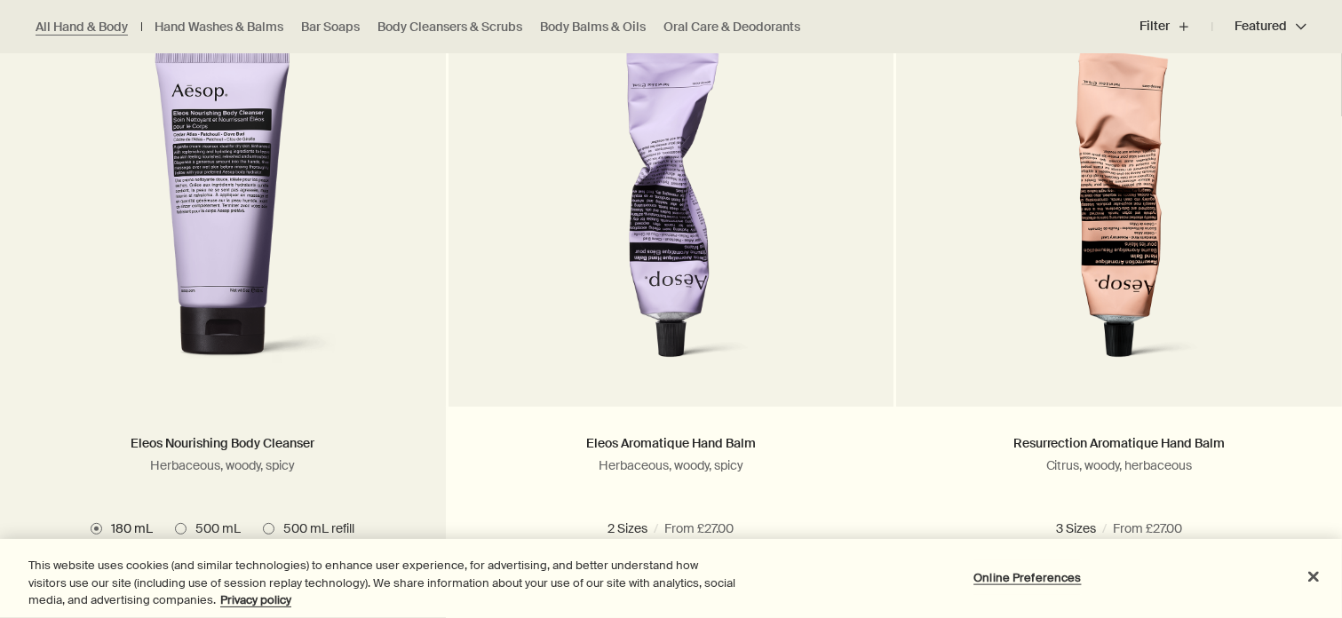
click at [411, 497] on div "Eleos Nourishing Body Cleanser Herbaceous, woody, spicy" at bounding box center [223, 470] width 393 height 73
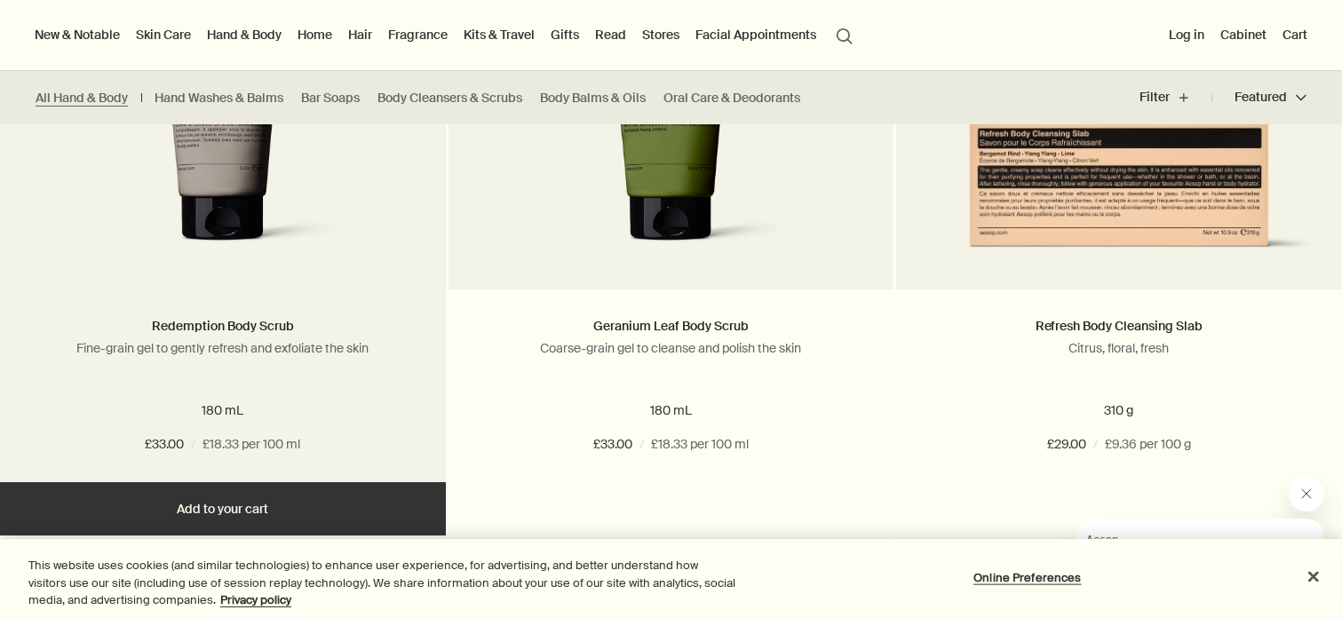
scroll to position [5835, 0]
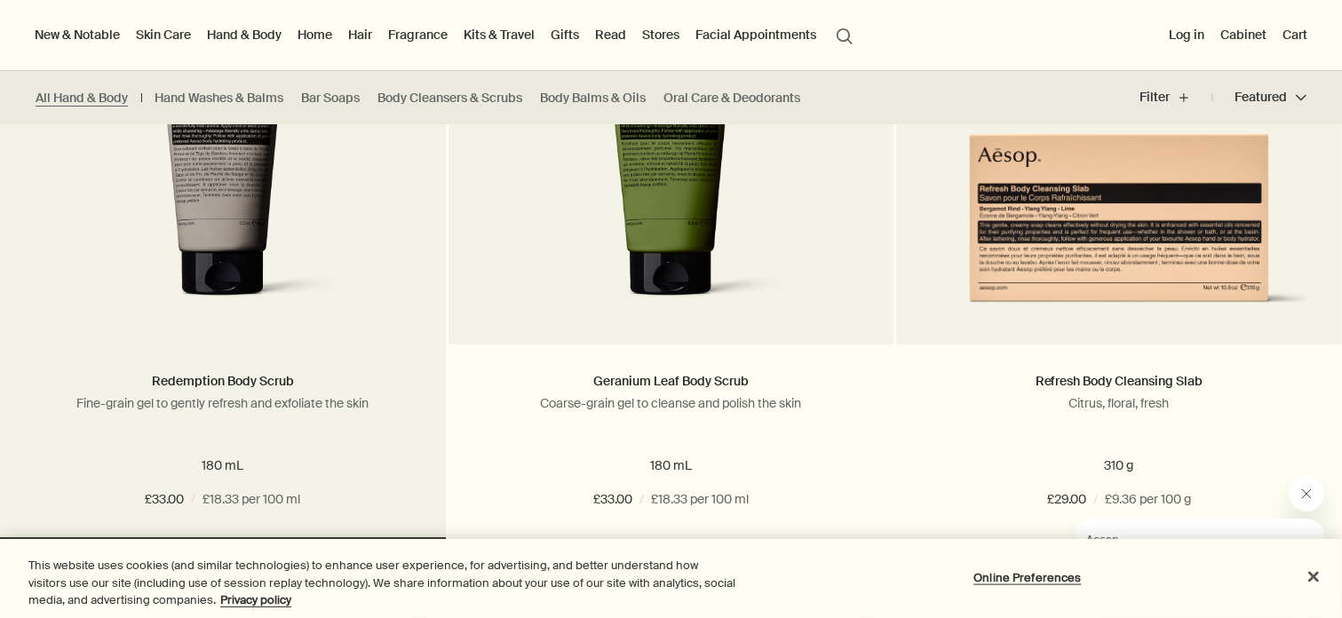
click at [247, 243] on img at bounding box center [222, 153] width 277 height 329
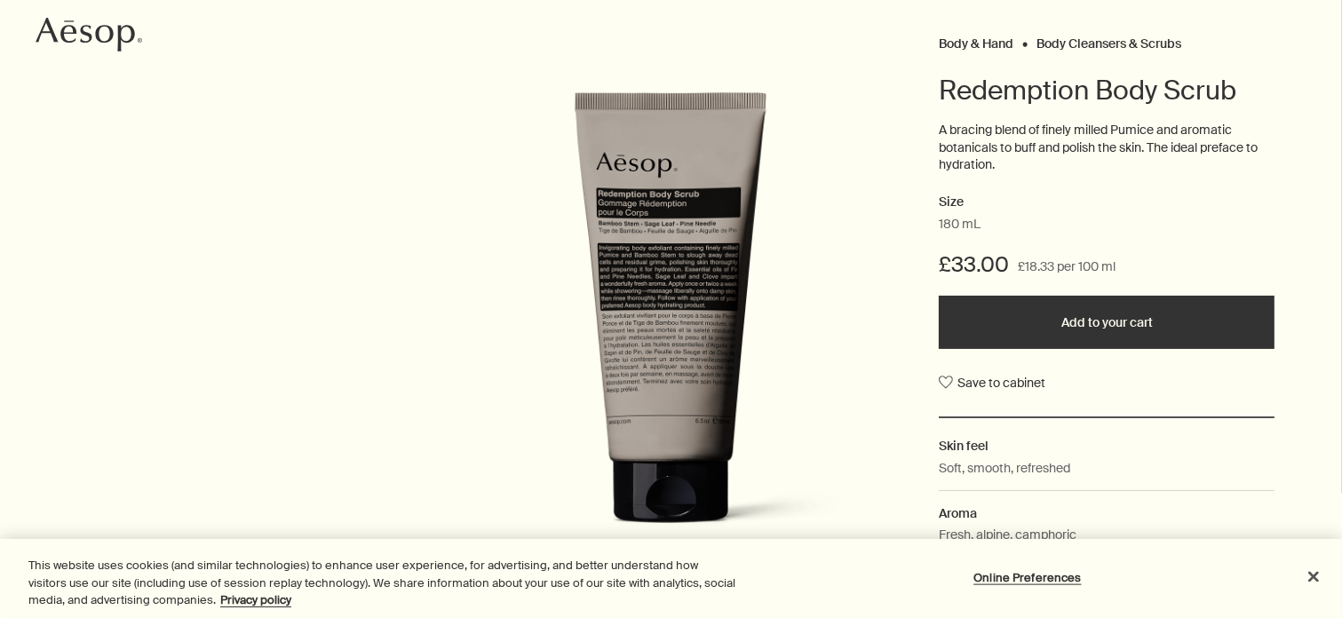
scroll to position [187, 0]
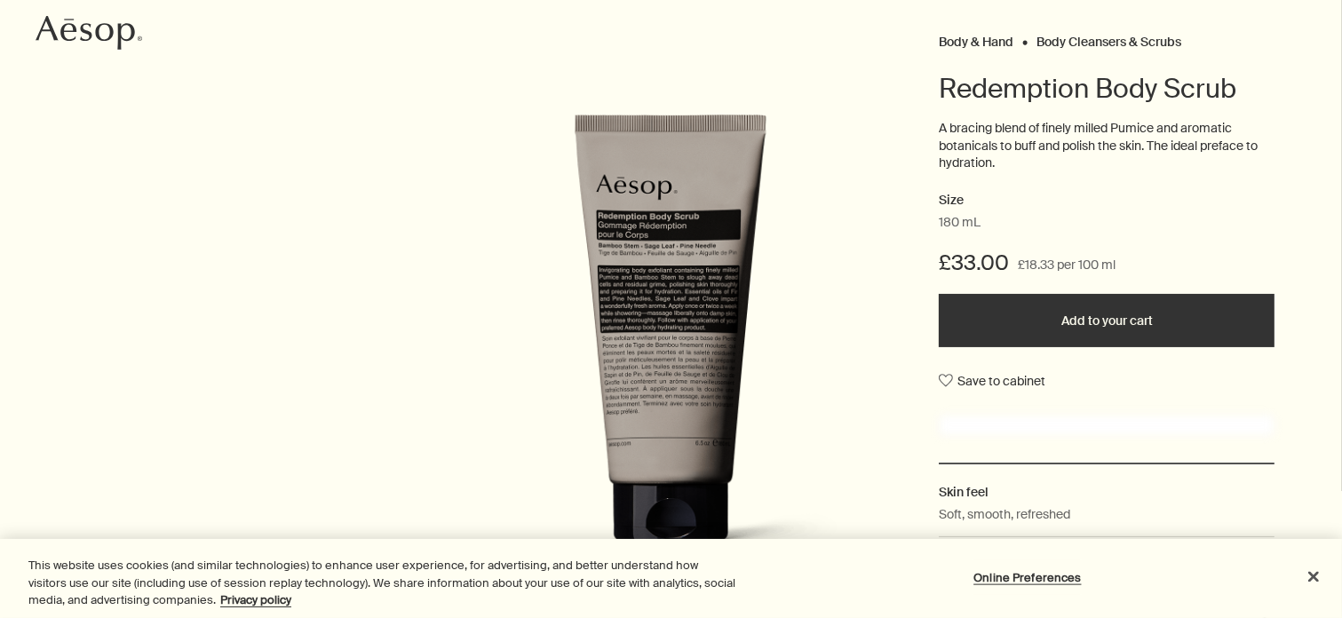
click at [1083, 322] on button "Add to your cart" at bounding box center [1107, 320] width 336 height 53
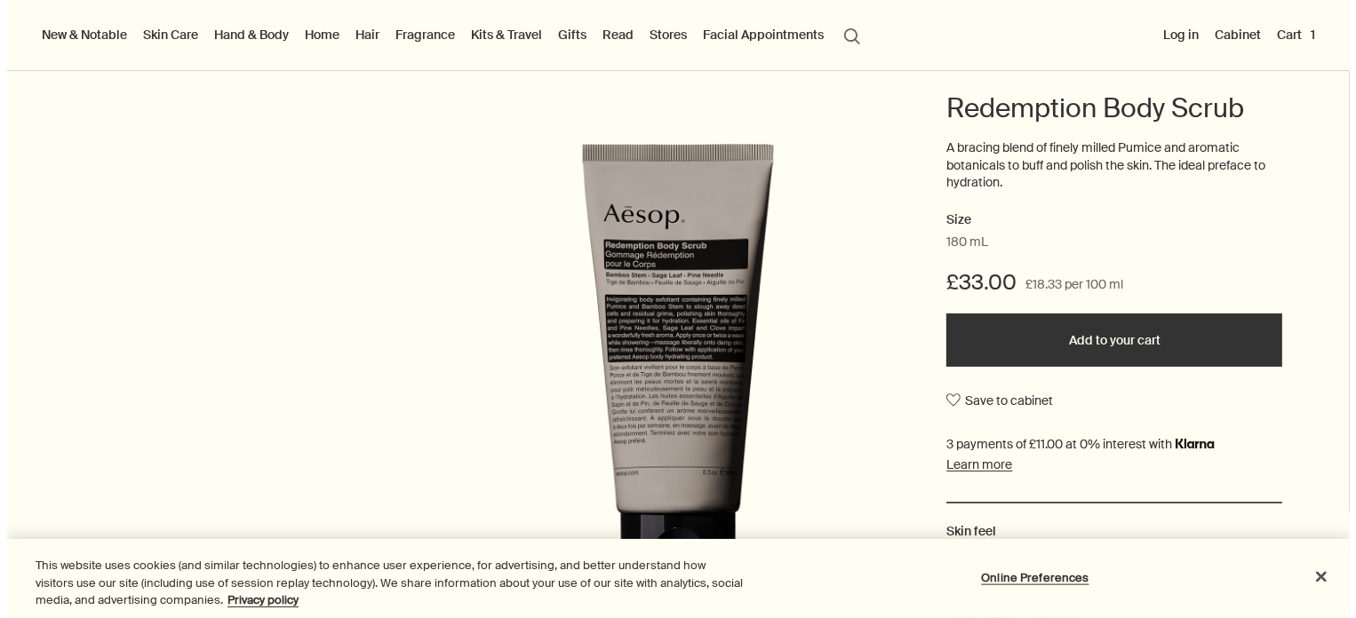
scroll to position [0, 0]
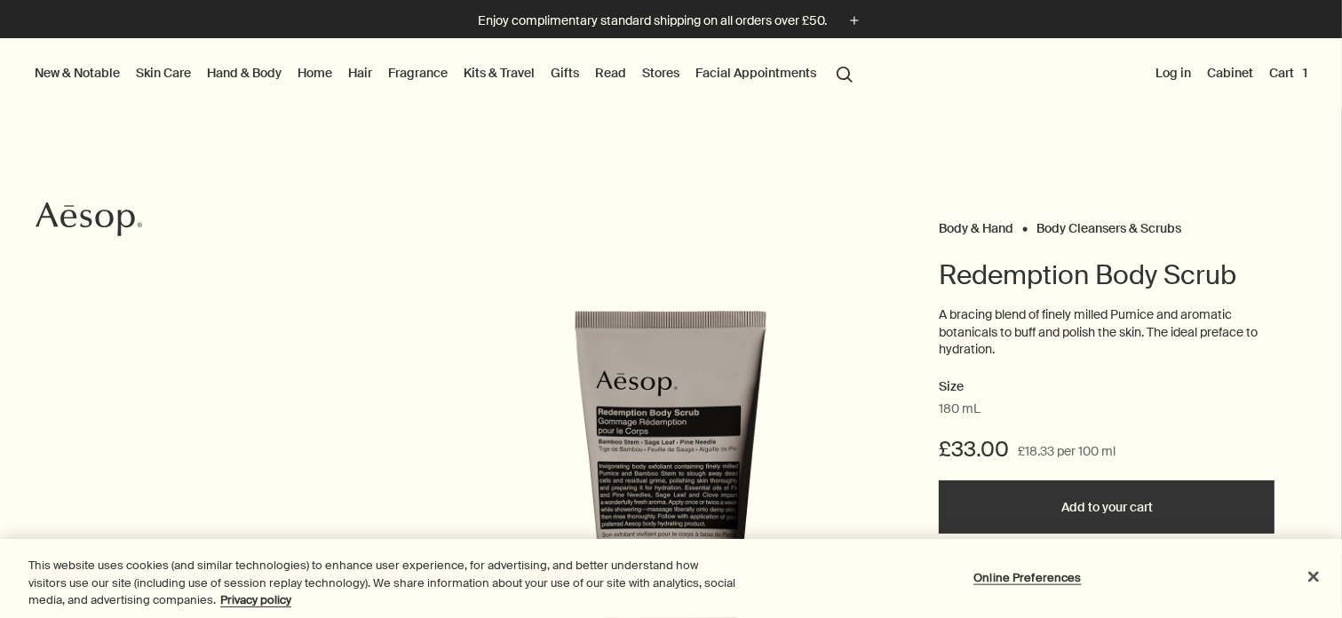
click at [1284, 77] on button "Cart 1" at bounding box center [1288, 72] width 45 height 23
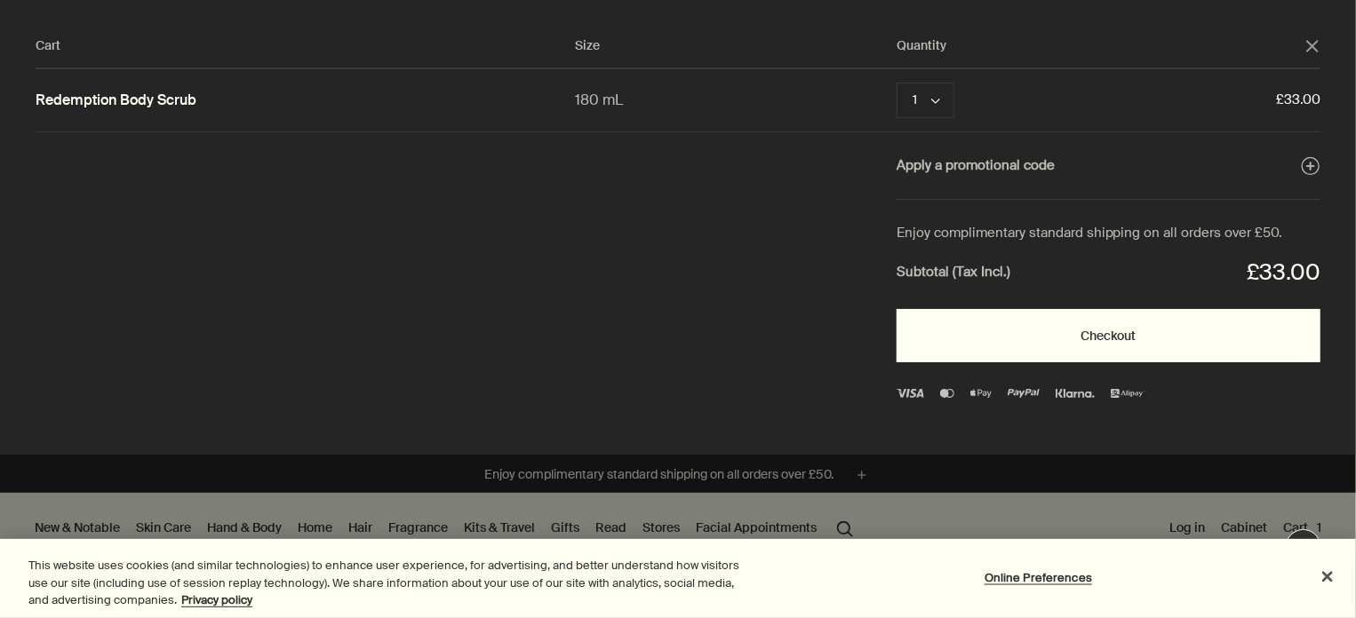
click at [1124, 339] on button "Checkout" at bounding box center [1108, 335] width 424 height 53
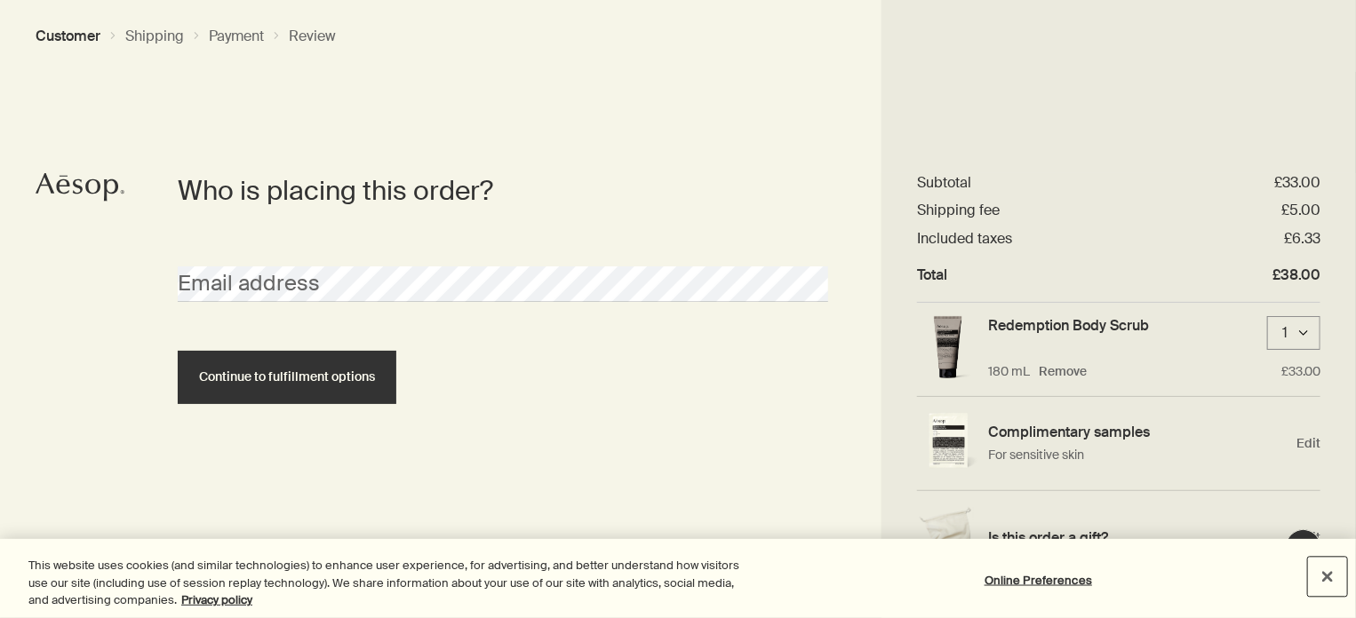
click at [1331, 575] on button "Close" at bounding box center [1327, 576] width 39 height 39
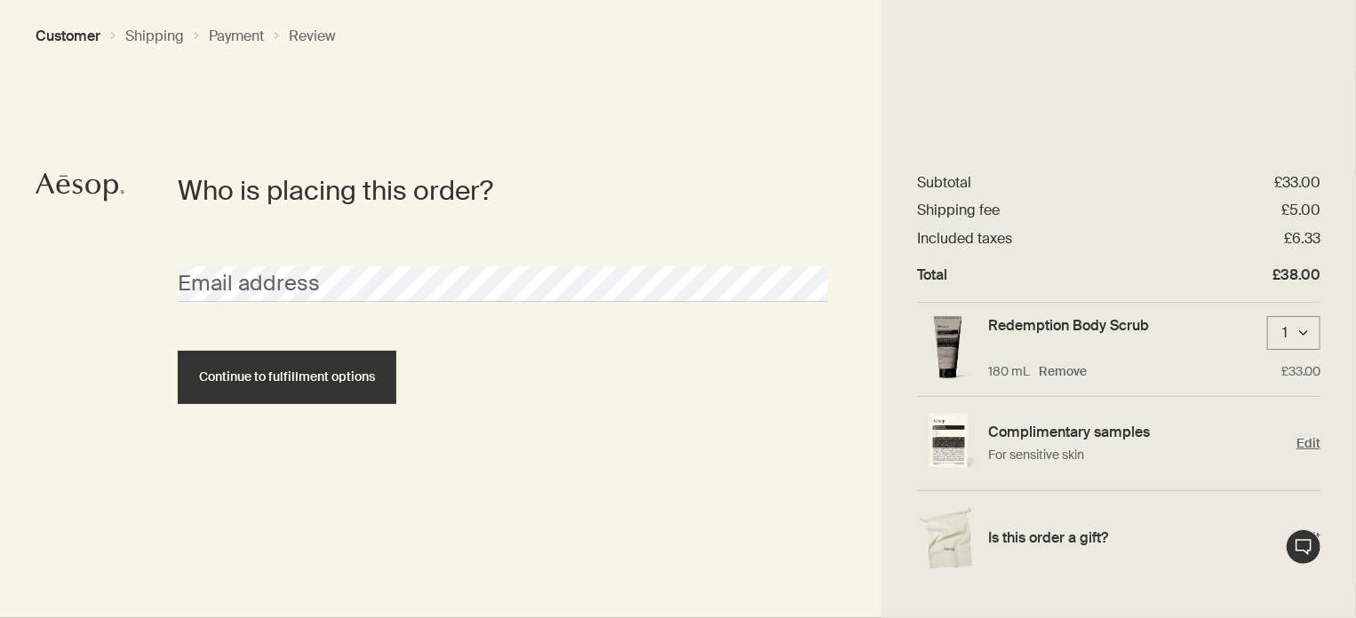
click at [1305, 442] on span "Edit" at bounding box center [1308, 443] width 24 height 17
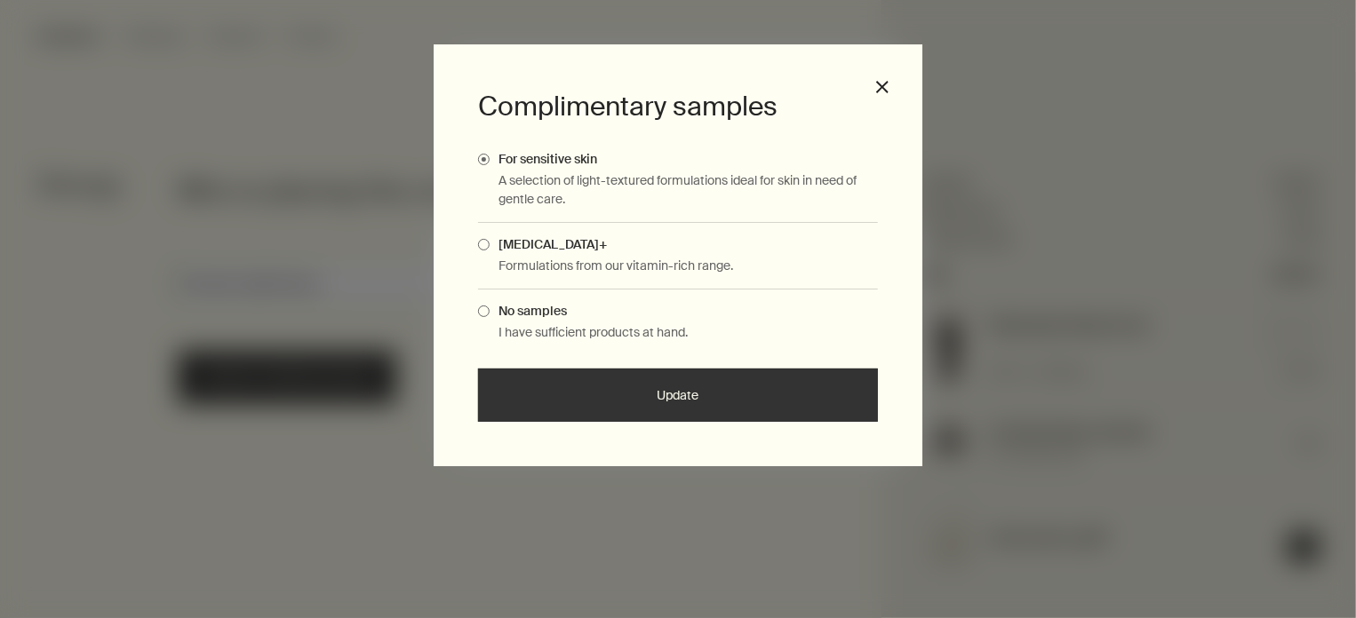
click at [517, 250] on span "Skin Care+" at bounding box center [548, 244] width 117 height 16
click at [490, 248] on input "Skin Care+" at bounding box center [490, 242] width 0 height 12
click at [541, 163] on span "For sensitive skin" at bounding box center [543, 159] width 107 height 16
click at [490, 163] on input "For sensitive skin" at bounding box center [490, 157] width 0 height 12
click at [672, 394] on button "Update" at bounding box center [678, 395] width 400 height 53
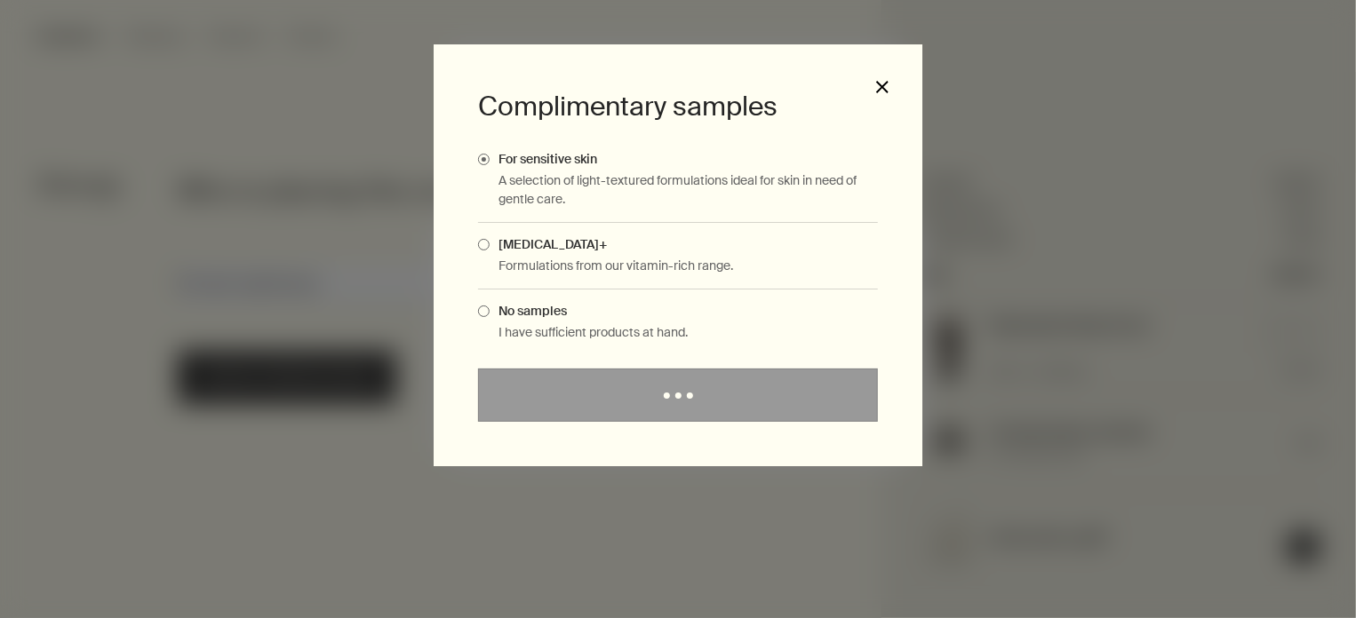
click at [885, 92] on div "Complimentary samples For sensitive skin A selection of light-textured formulat…" at bounding box center [678, 309] width 1356 height 618
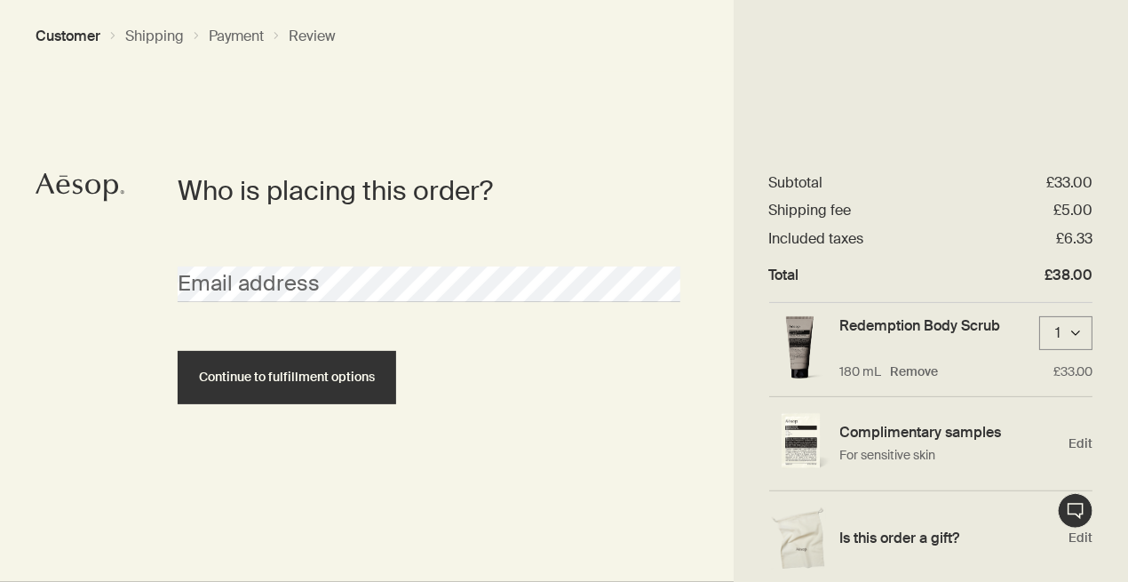
scroll to position [2, 0]
click at [1069, 539] on span "Edit" at bounding box center [1081, 536] width 24 height 17
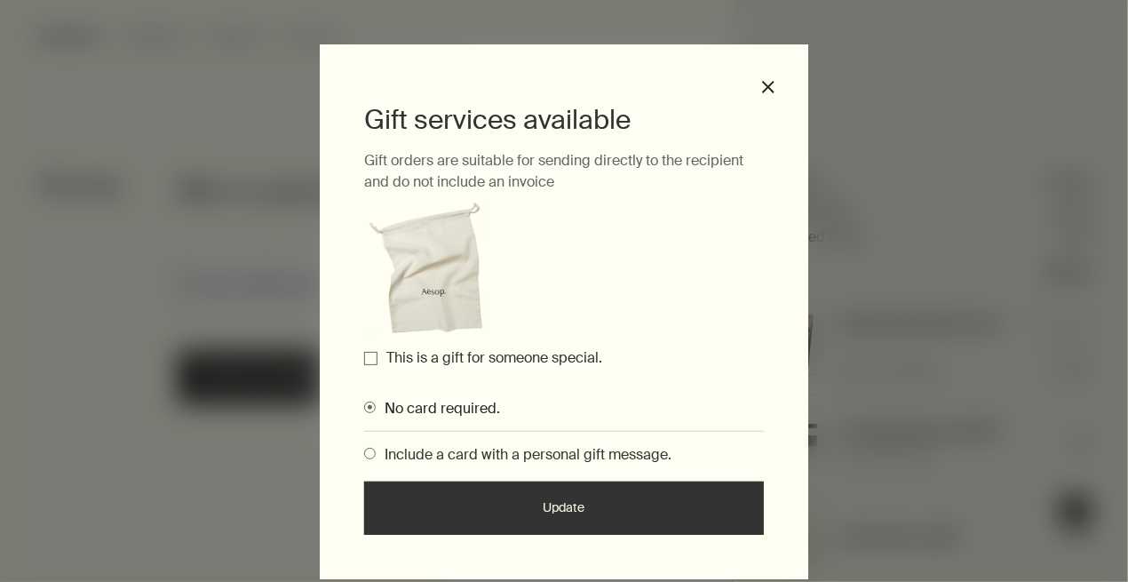
click at [468, 357] on label "This is a gift for someone special." at bounding box center [494, 357] width 216 height 19
click at [378, 357] on input "This is a gift for someone special." at bounding box center [370, 358] width 13 height 13
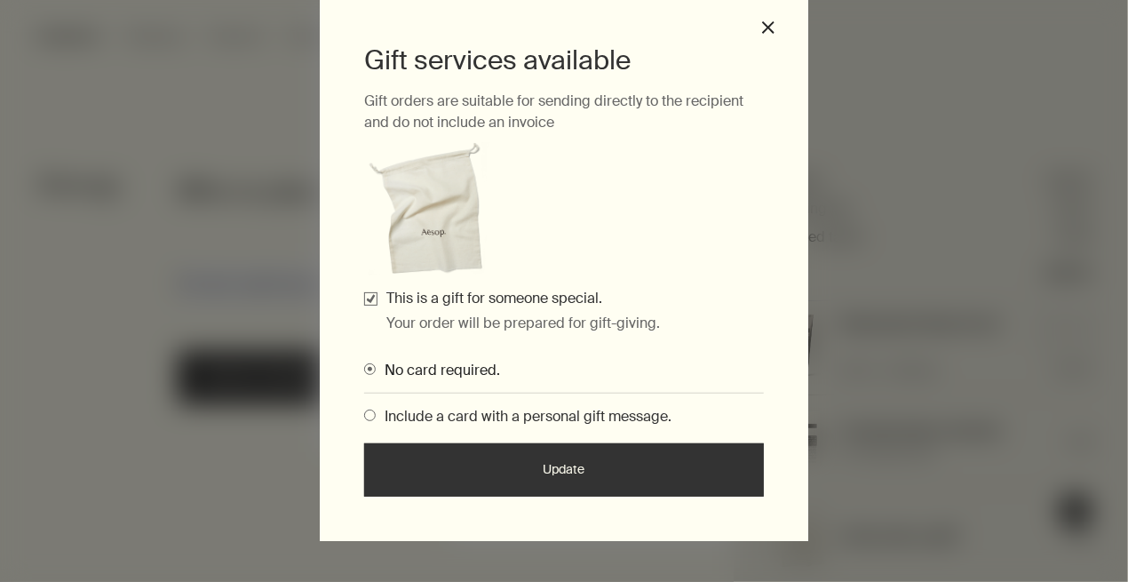
scroll to position [60, 0]
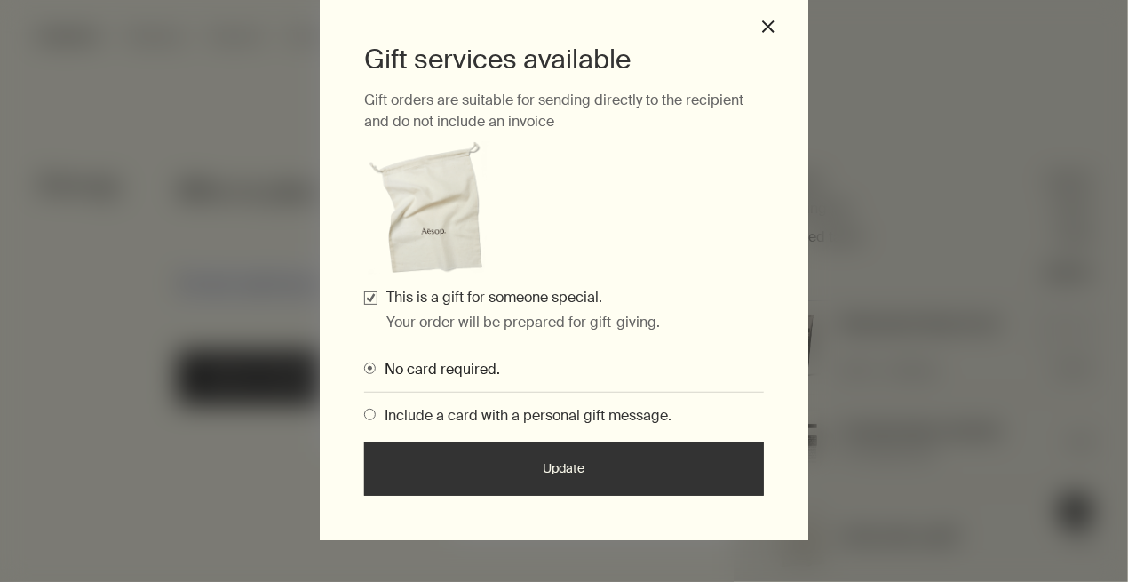
click at [376, 413] on span "Include a card with a personal gift message." at bounding box center [524, 415] width 296 height 19
click at [364, 413] on input "Include a card with a personal gift message." at bounding box center [364, 412] width 0 height 12
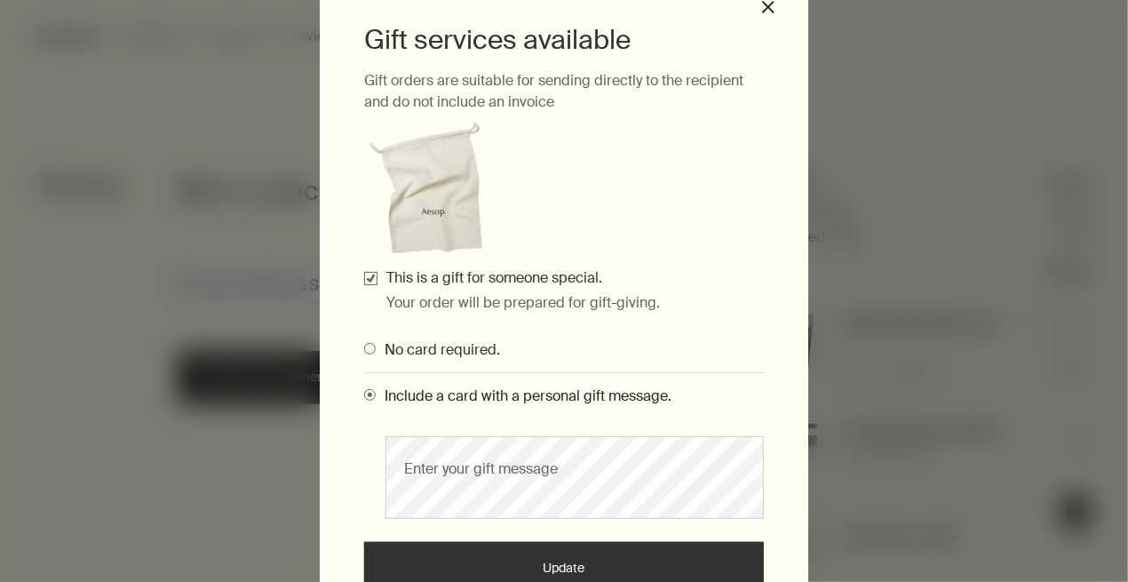
scroll to position [82, 0]
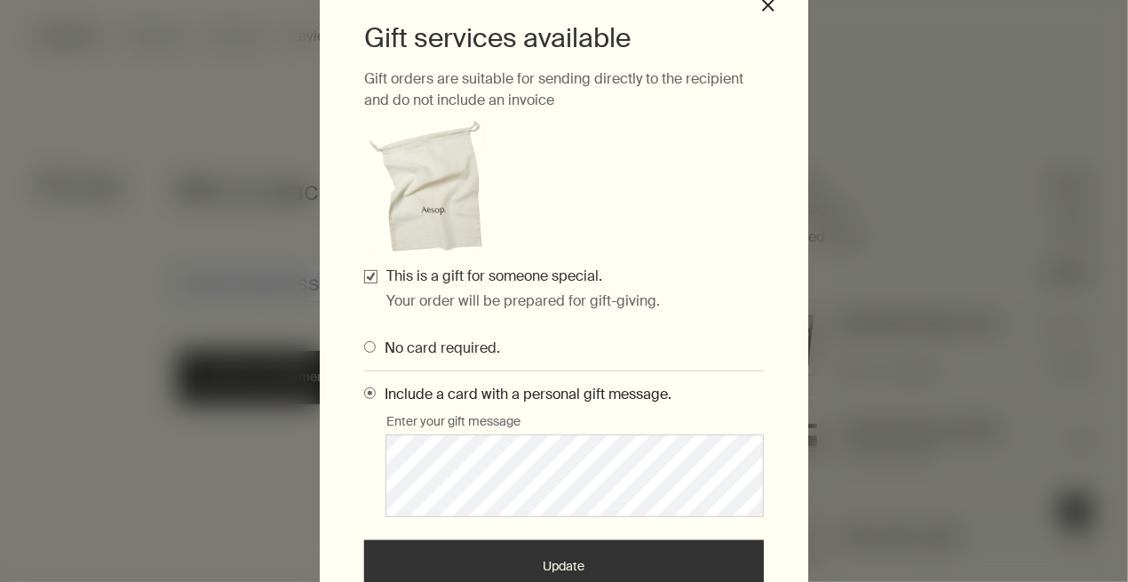
click at [544, 568] on button "Update" at bounding box center [564, 566] width 400 height 53
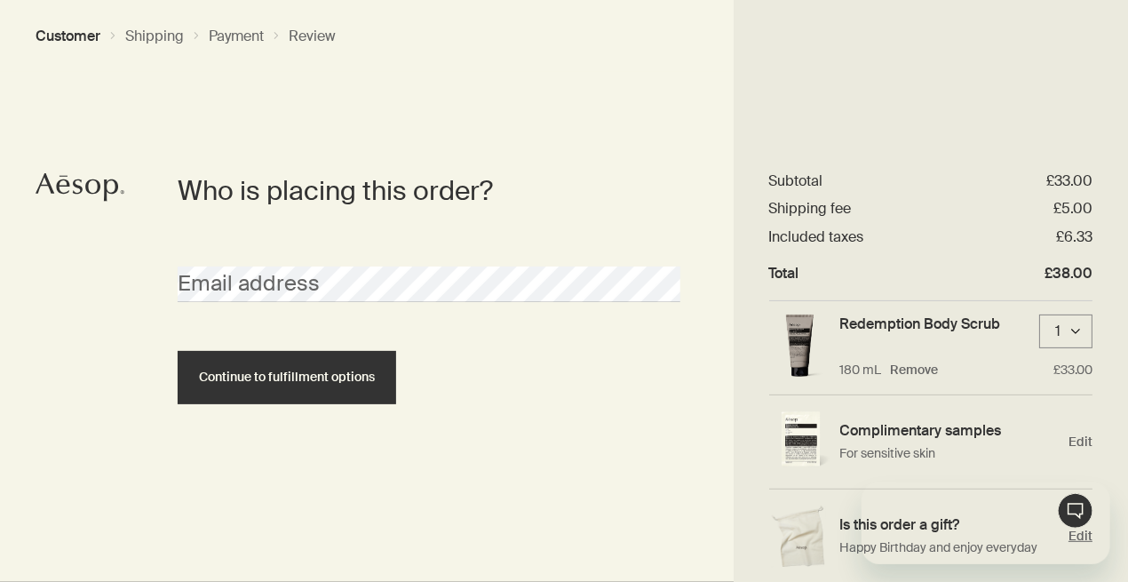
scroll to position [0, 0]
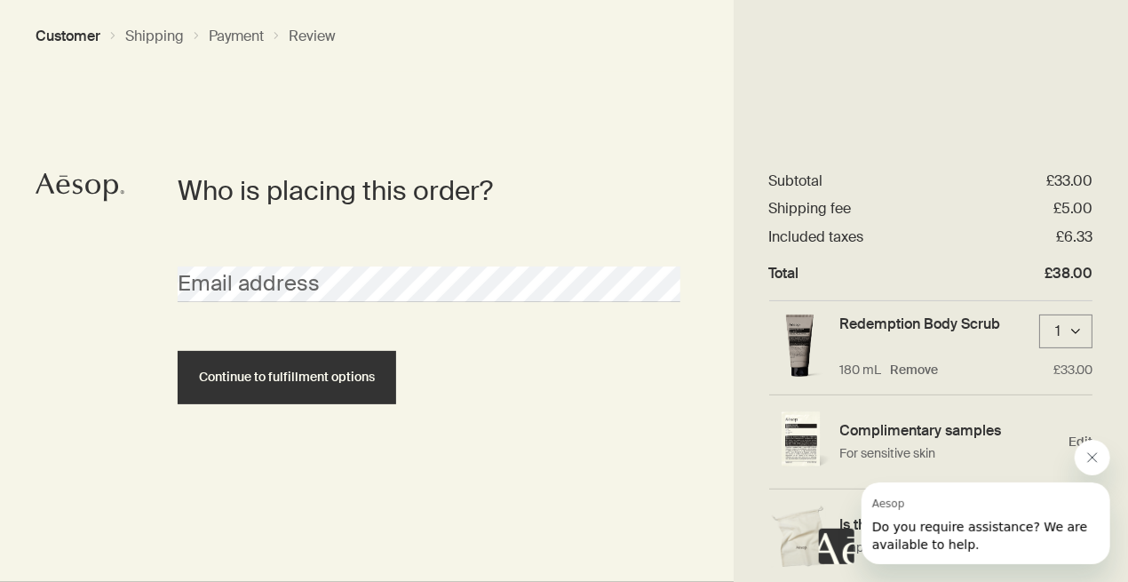
click at [395, 266] on div "Email address" at bounding box center [429, 268] width 521 height 67
